Goal: Transaction & Acquisition: Subscribe to service/newsletter

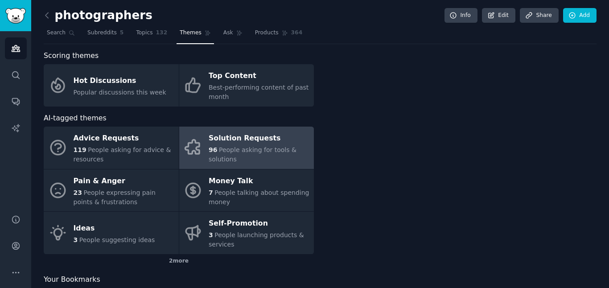
scroll to position [7, 0]
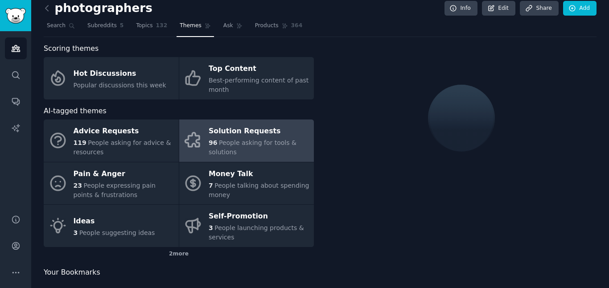
click at [250, 146] on span "People asking for tools & solutions" at bounding box center [253, 147] width 88 height 17
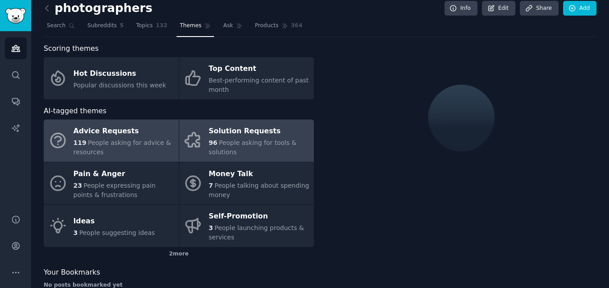
scroll to position [8, 0]
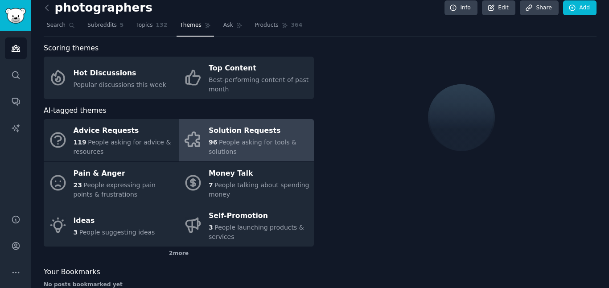
click at [229, 136] on div "Solution Requests" at bounding box center [259, 131] width 101 height 14
click at [187, 255] on div "2 more" at bounding box center [179, 254] width 270 height 14
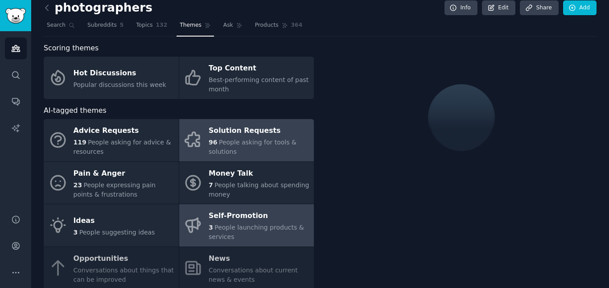
scroll to position [55, 0]
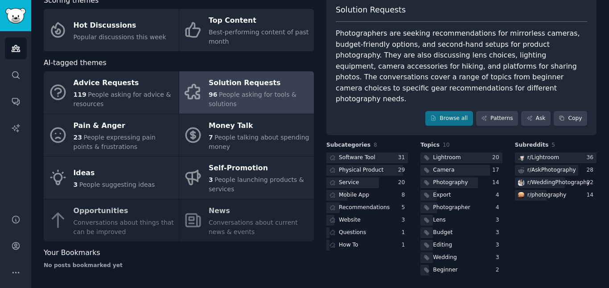
click at [248, 98] on span "People asking for tools & solutions" at bounding box center [253, 99] width 88 height 17
click at [390, 153] on div at bounding box center [367, 158] width 82 height 11
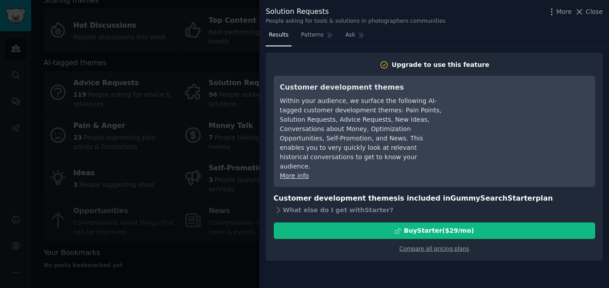
drag, startPoint x: 345, startPoint y: 102, endPoint x: 347, endPoint y: 68, distance: 33.6
click at [350, 84] on div "Customer development themes Within your audience, we surface the following AI-t…" at bounding box center [361, 131] width 163 height 99
click at [318, 157] on div "Within your audience, we surface the following AI-tagged customer development t…" at bounding box center [361, 133] width 163 height 75
click at [420, 246] on link "Compare all pricing plans" at bounding box center [435, 249] width 70 height 6
